Goal: Transaction & Acquisition: Purchase product/service

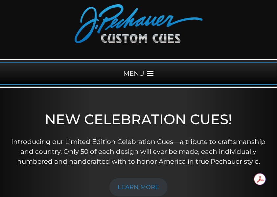
scroll to position [66, 0]
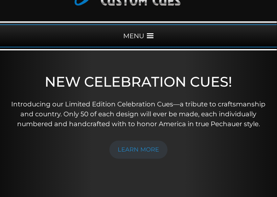
click at [137, 34] on div "MENU" at bounding box center [138, 35] width 277 height 23
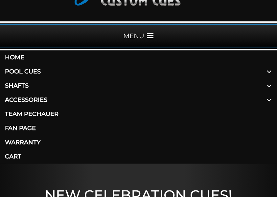
click at [19, 97] on link "Accessories" at bounding box center [138, 100] width 277 height 14
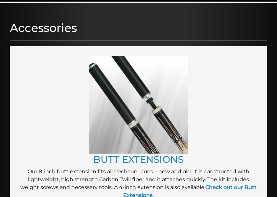
scroll to position [153, 0]
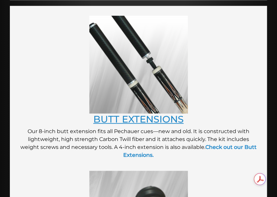
click at [138, 120] on link "BUTT EXTENSIONS" at bounding box center [138, 119] width 90 height 12
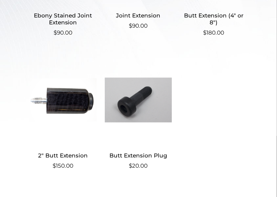
scroll to position [350, 0]
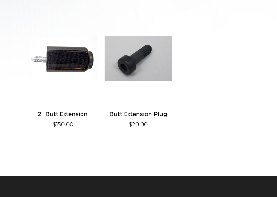
click at [137, 80] on img at bounding box center [138, 58] width 67 height 89
